Goal: Navigation & Orientation: Find specific page/section

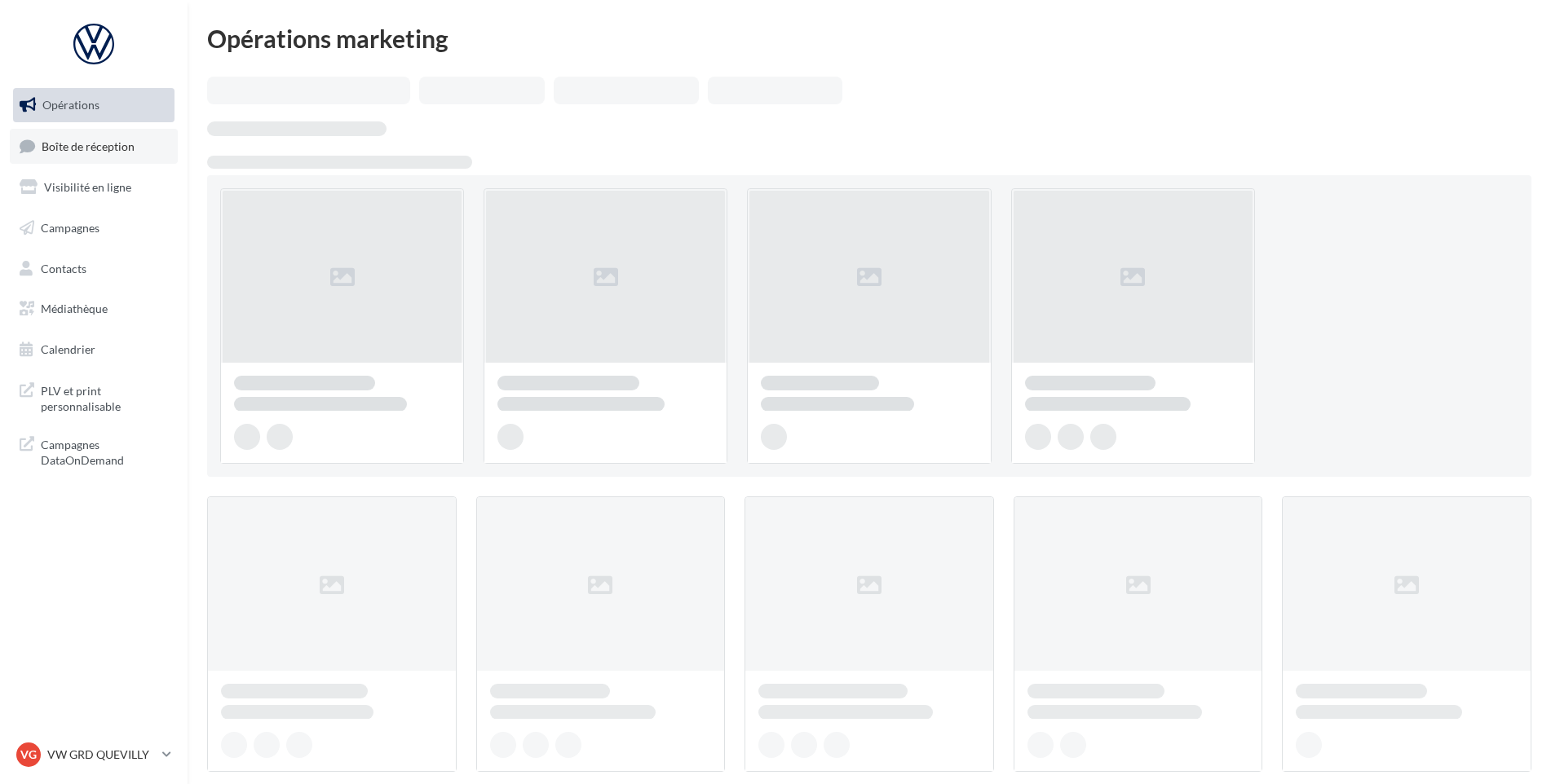
click at [67, 157] on link "Boîte de réception" at bounding box center [93, 146] width 168 height 35
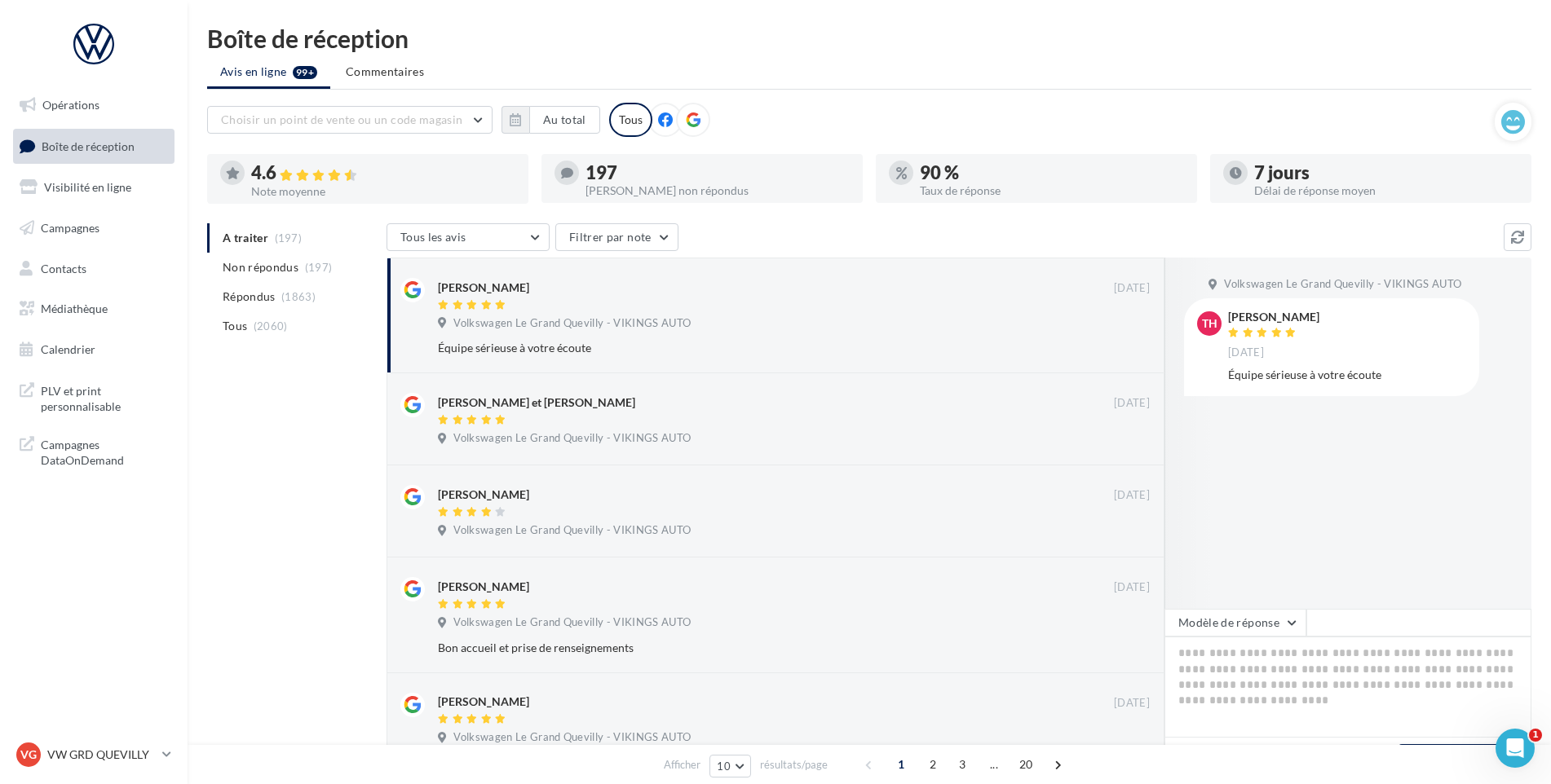
drag, startPoint x: 91, startPoint y: 751, endPoint x: 95, endPoint y: 733, distance: 18.4
click at [93, 751] on p "VW GRD QUEVILLY" at bounding box center [101, 754] width 108 height 16
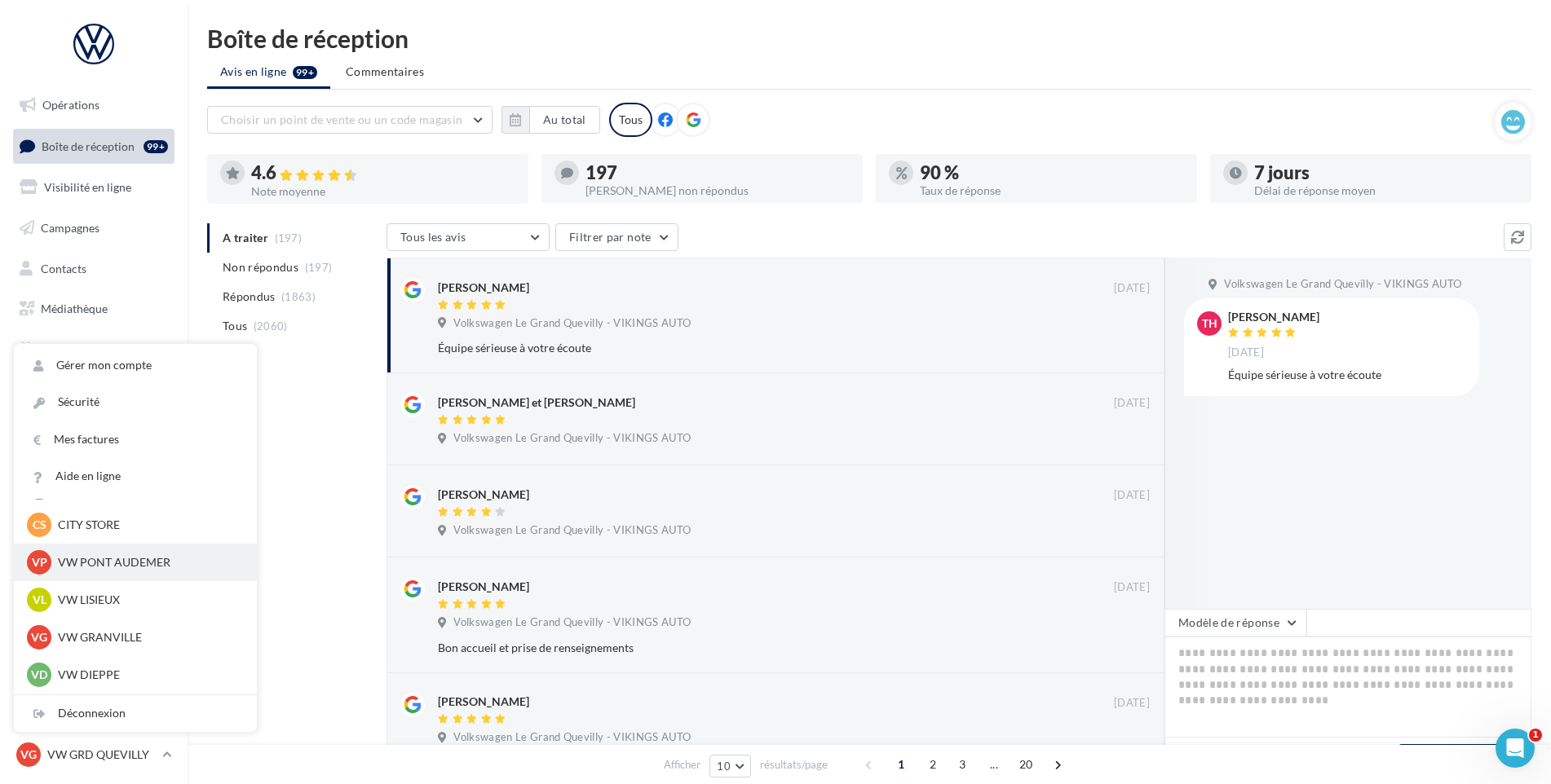
scroll to position [326, 0]
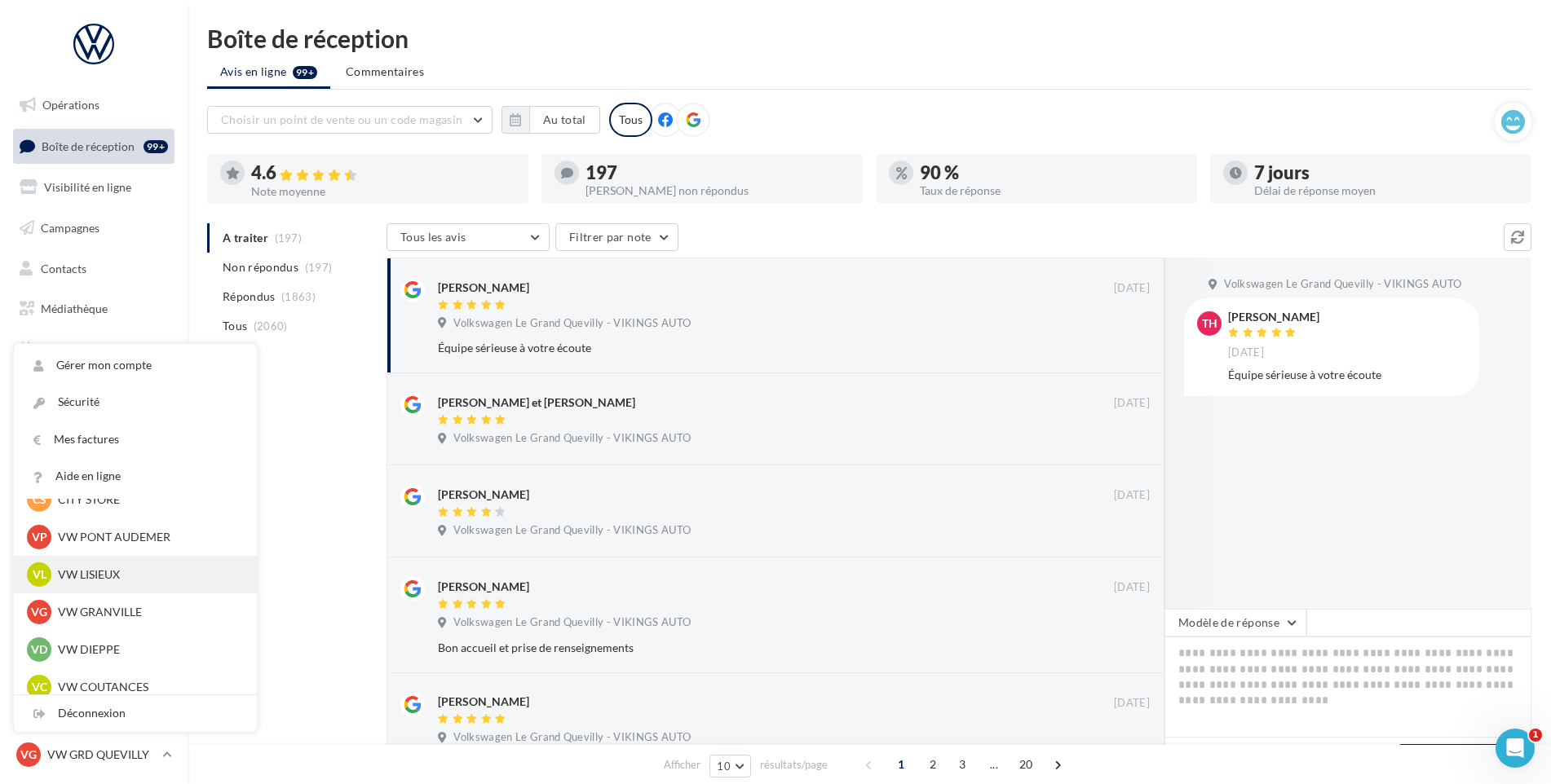
click at [113, 588] on div "VL VW LISIEUX vw-lis-vau" at bounding box center [135, 574] width 243 height 38
click at [124, 579] on p "VW LISIEUX" at bounding box center [148, 574] width 180 height 16
